Goal: Information Seeking & Learning: Find specific fact

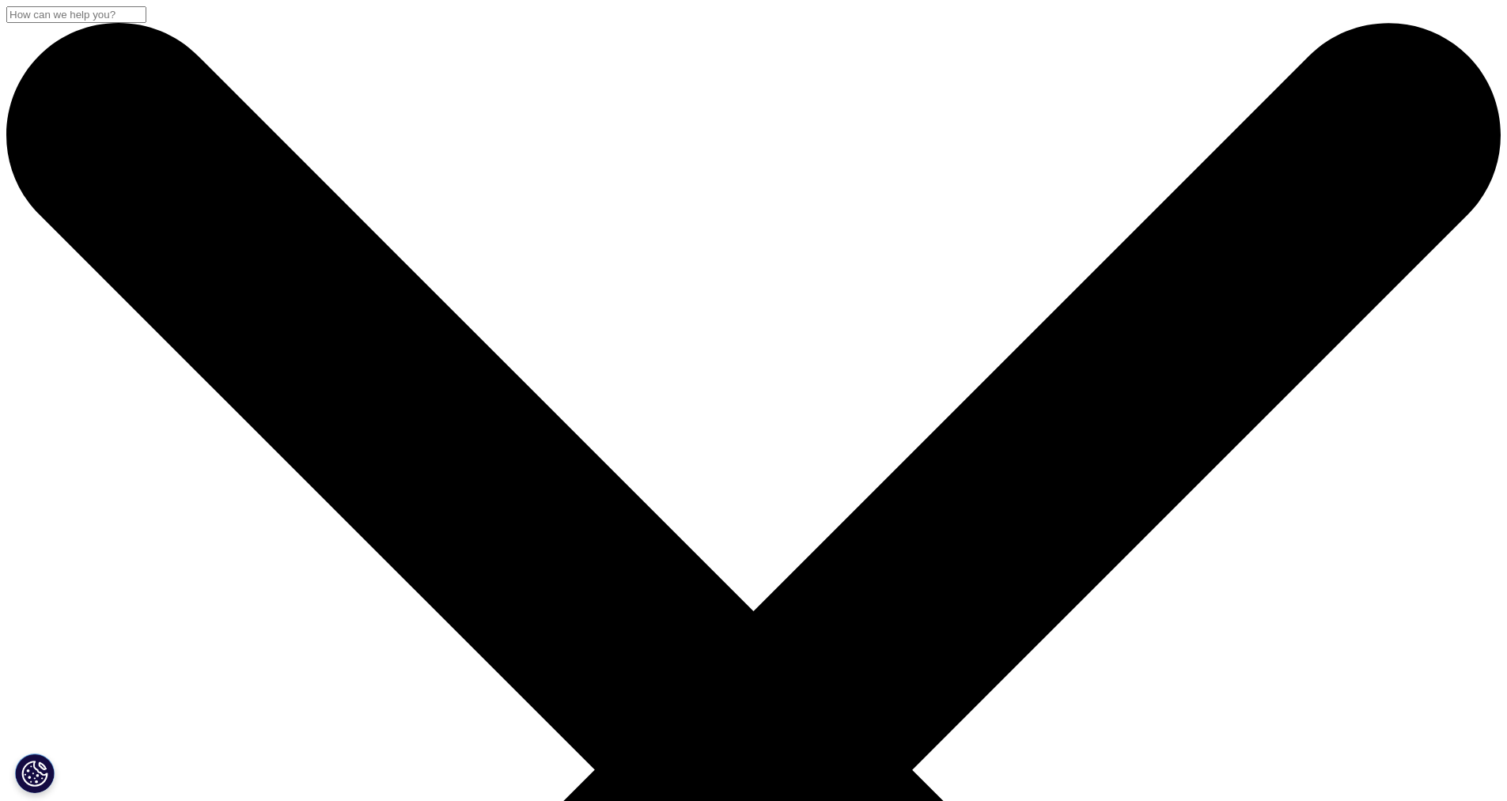
click at [146, 23] on input "Search" at bounding box center [76, 14] width 140 height 17
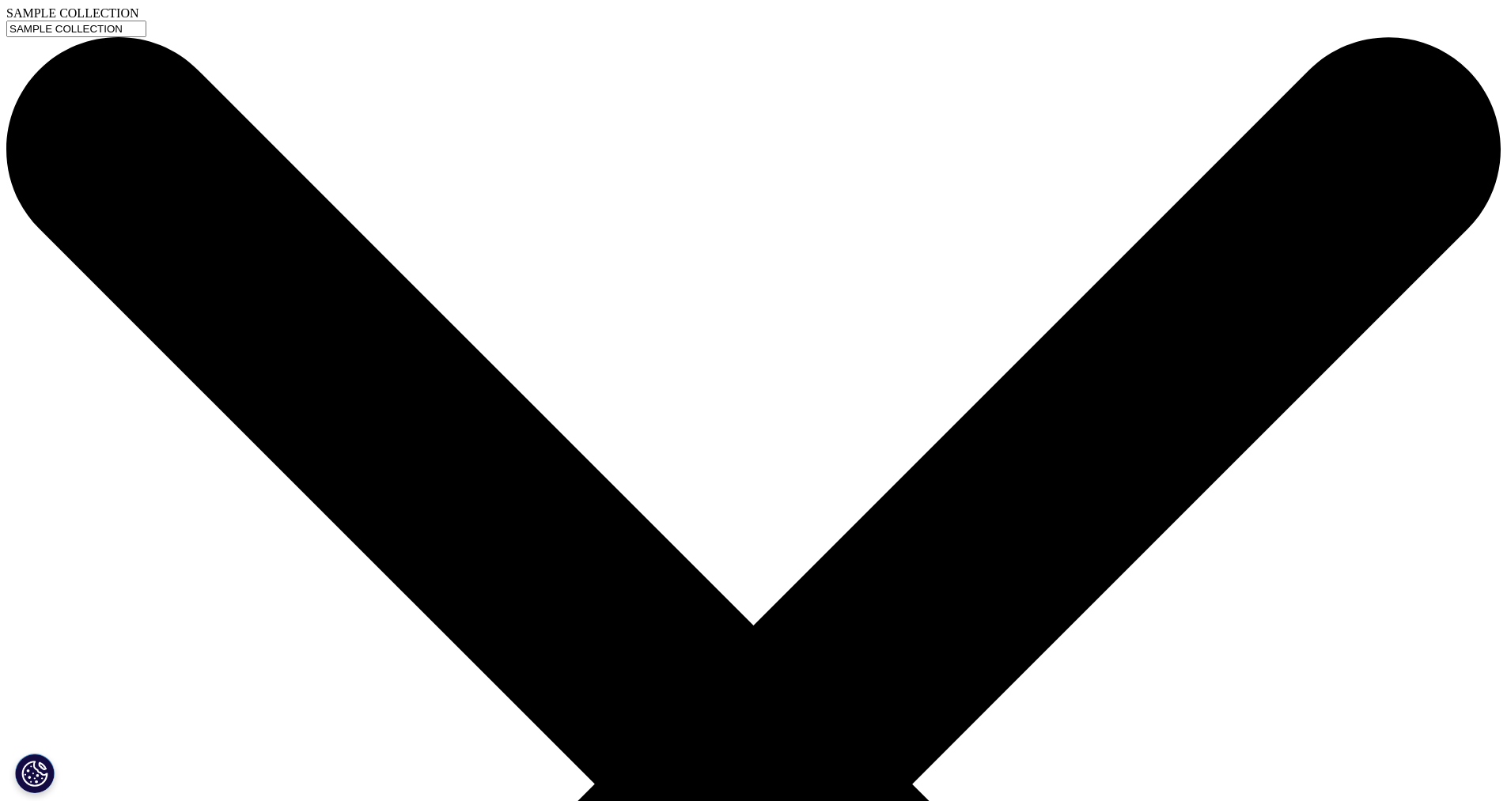
type input "SAMPLE COLLECTION"
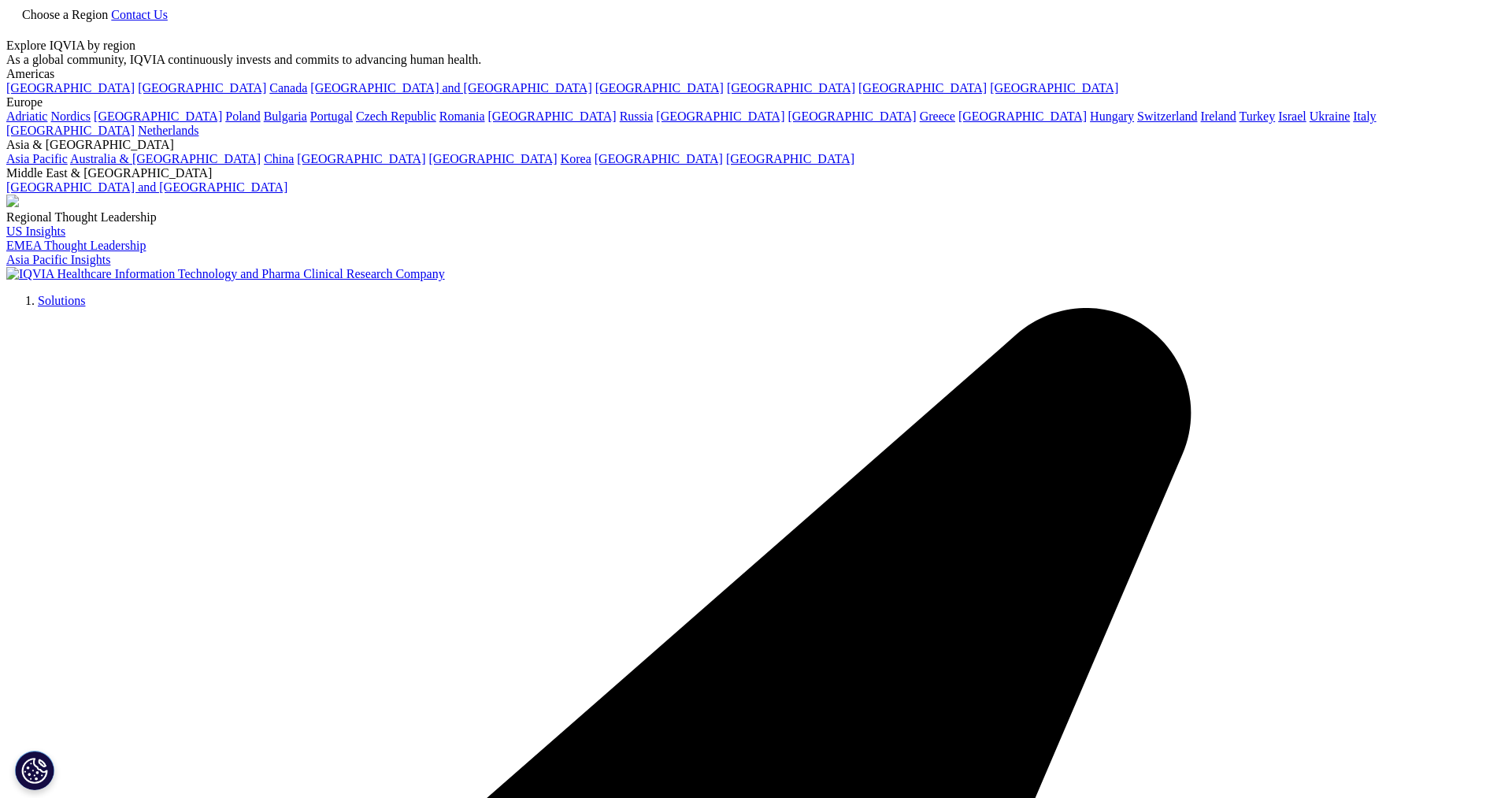
type input "SAMPLE COLLECTION"
